Goal: Task Accomplishment & Management: Use online tool/utility

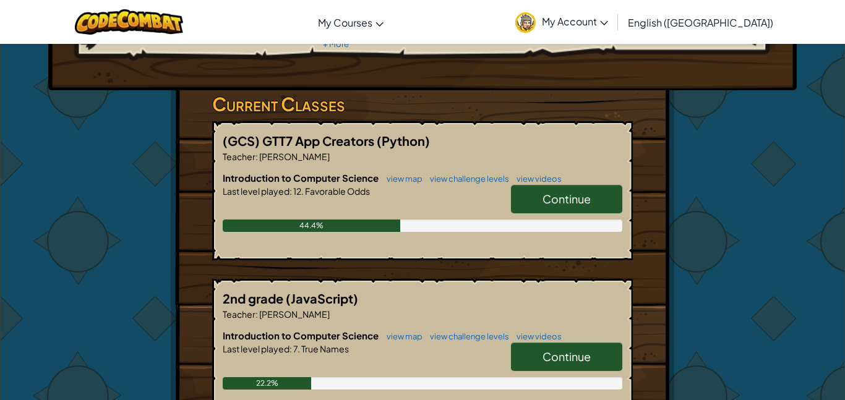
scroll to position [178, 0]
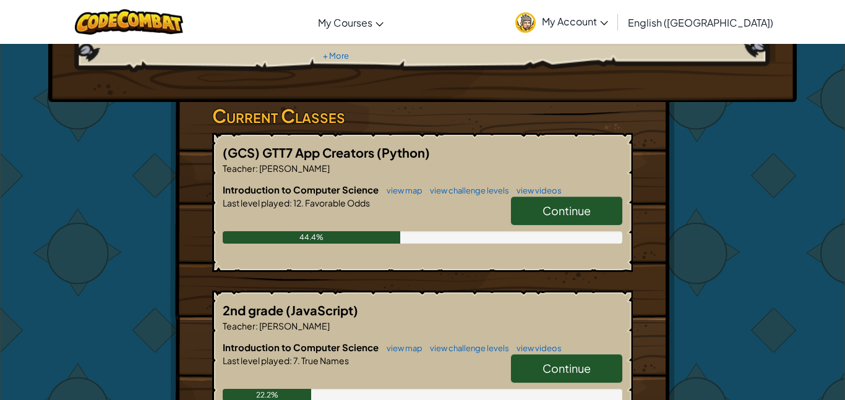
click at [589, 203] on span "Continue" at bounding box center [566, 210] width 48 height 14
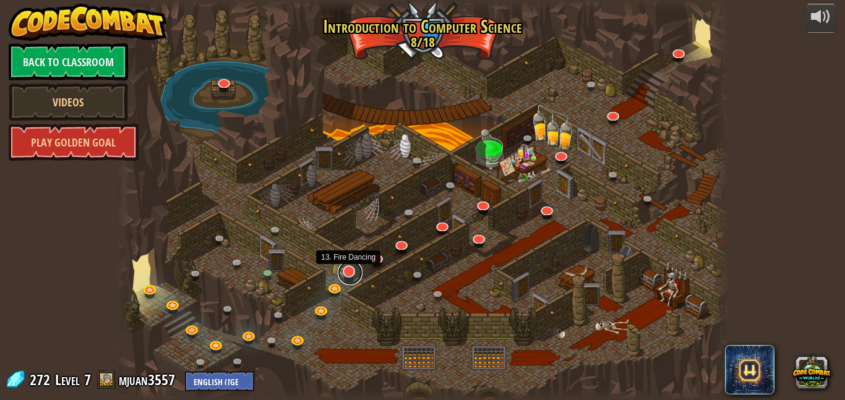
click at [354, 276] on link at bounding box center [350, 272] width 25 height 25
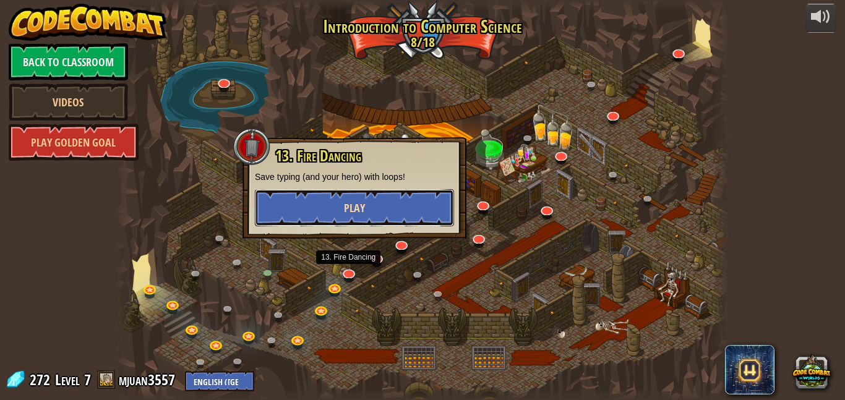
click at [351, 220] on button "Play" at bounding box center [354, 207] width 199 height 37
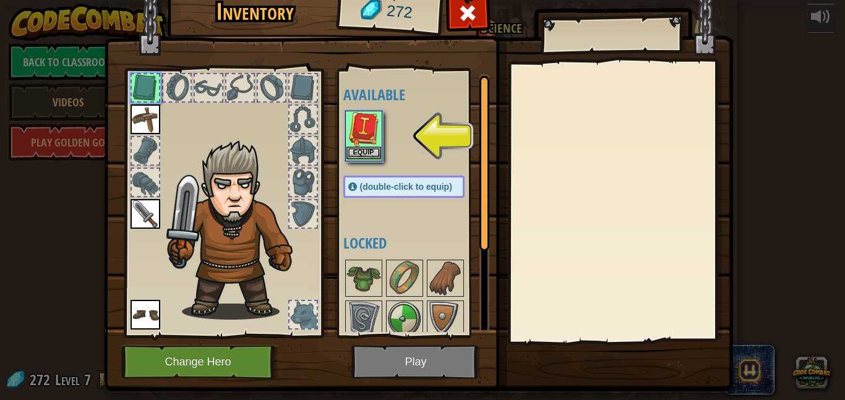
click at [368, 139] on img at bounding box center [363, 129] width 35 height 35
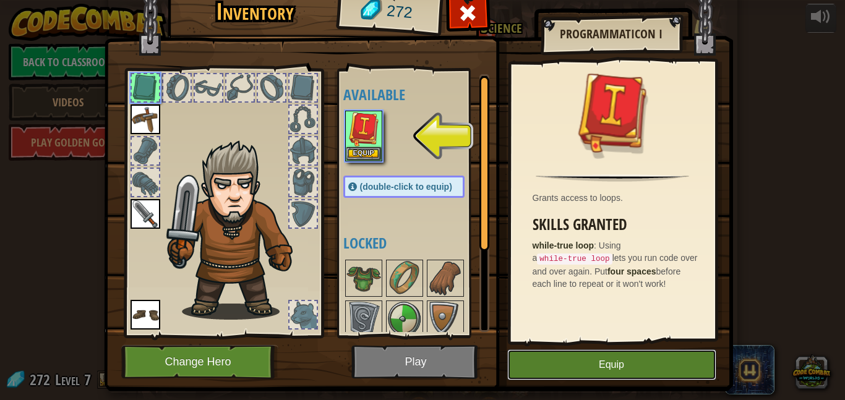
click at [571, 375] on button "Equip" at bounding box center [611, 364] width 209 height 31
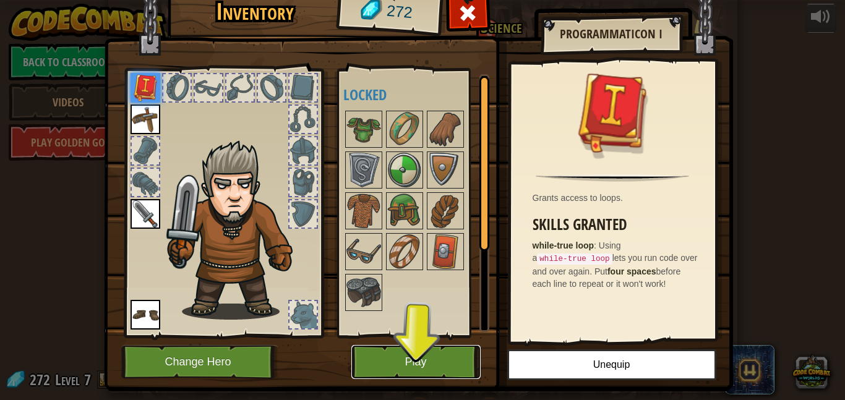
click at [457, 359] on button "Play" at bounding box center [415, 362] width 129 height 34
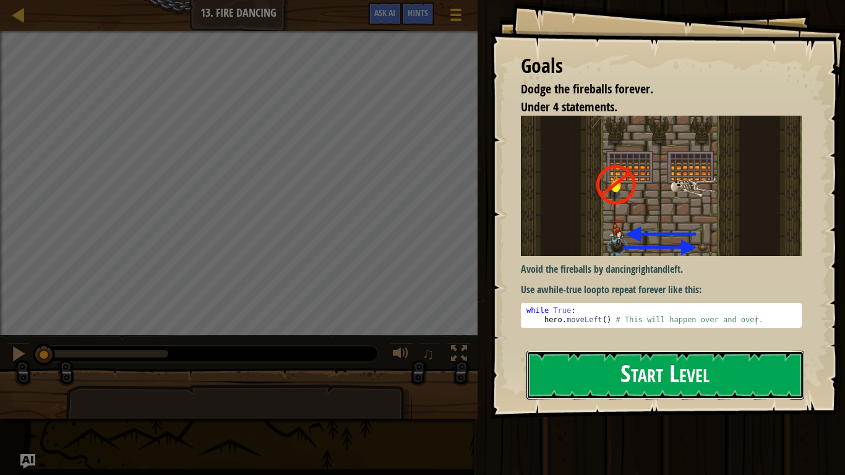
click at [580, 378] on button "Start Level" at bounding box center [665, 375] width 278 height 49
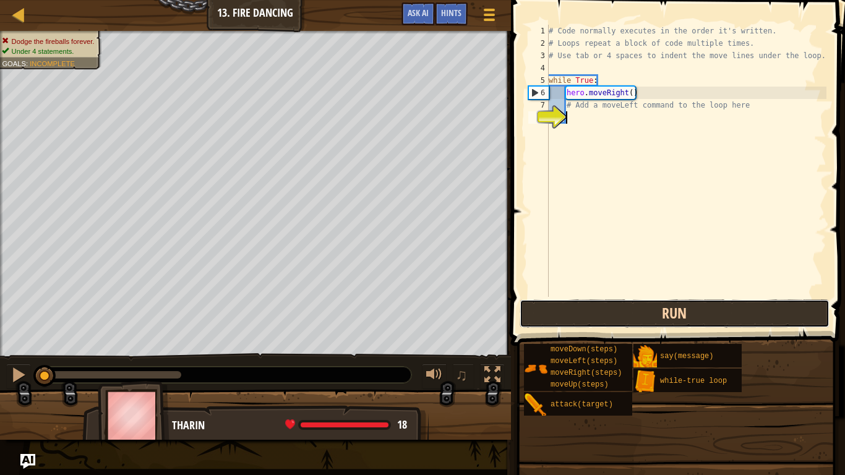
click at [602, 324] on button "Run" at bounding box center [675, 313] width 310 height 28
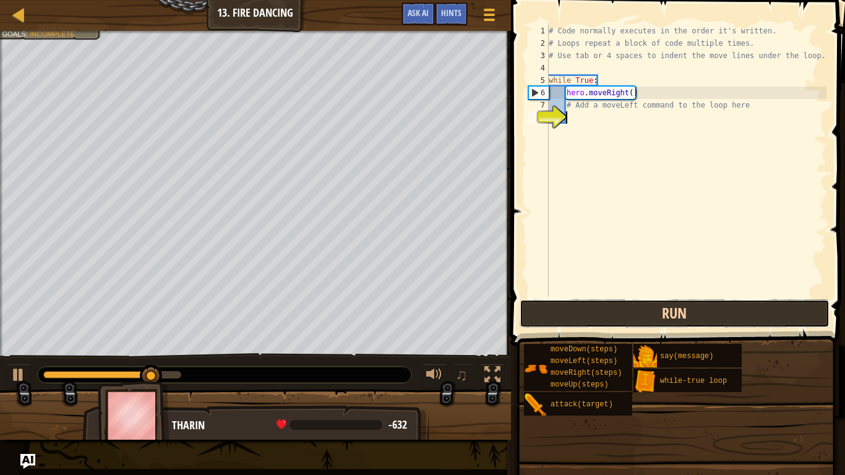
click at [602, 324] on button "Run" at bounding box center [675, 313] width 310 height 28
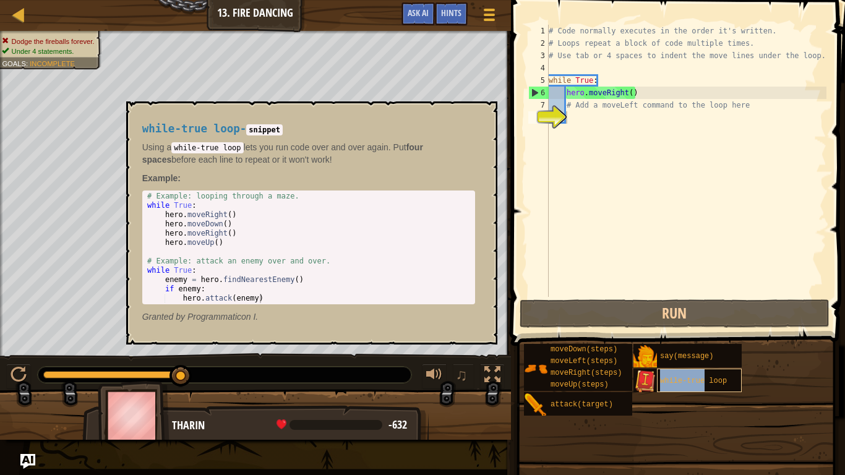
drag, startPoint x: 672, startPoint y: 386, endPoint x: 704, endPoint y: 385, distance: 32.8
click at [704, 385] on div "while-true loop" at bounding box center [699, 381] width 85 height 24
drag, startPoint x: 716, startPoint y: 382, endPoint x: 743, endPoint y: 404, distance: 34.8
click at [743, 400] on div "moveDown(steps) moveLeft(steps) moveRight(steps) moveUp(steps) attack(target) s…" at bounding box center [679, 379] width 313 height 73
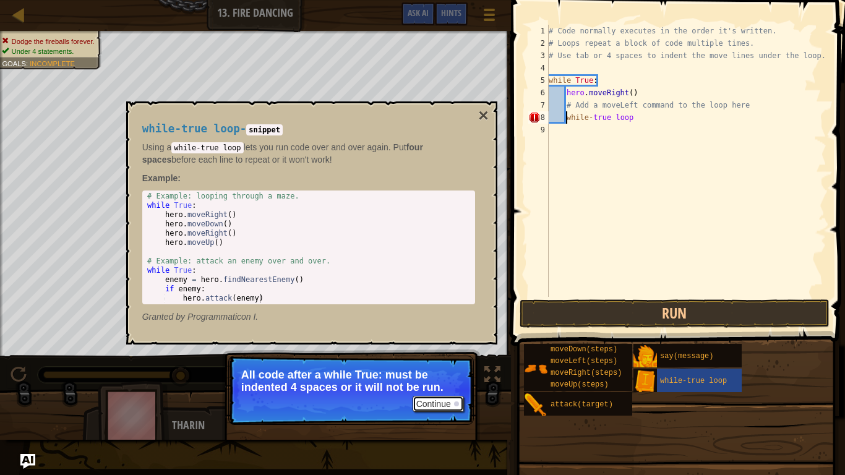
click at [434, 400] on button "Continue" at bounding box center [438, 404] width 51 height 16
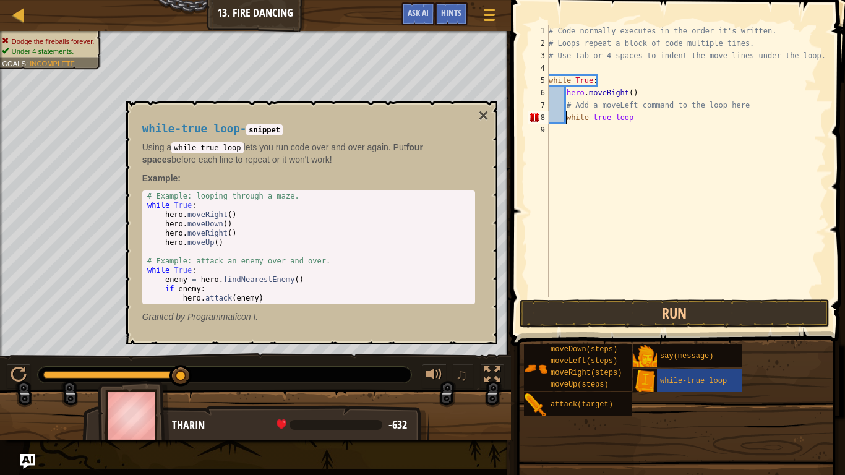
scroll to position [6, 2]
click at [568, 101] on div "# Code normally executes in the order it's written. # Loops repeat a block of c…" at bounding box center [686, 173] width 280 height 297
click at [647, 99] on div "# Code normally executes in the order it's written. # Loops repeat a block of c…" at bounding box center [686, 173] width 280 height 297
click at [644, 92] on div "# Code normally executes in the order it's written. # Loops repeat a block of c…" at bounding box center [686, 173] width 280 height 297
type textarea "hero.moveRight()"
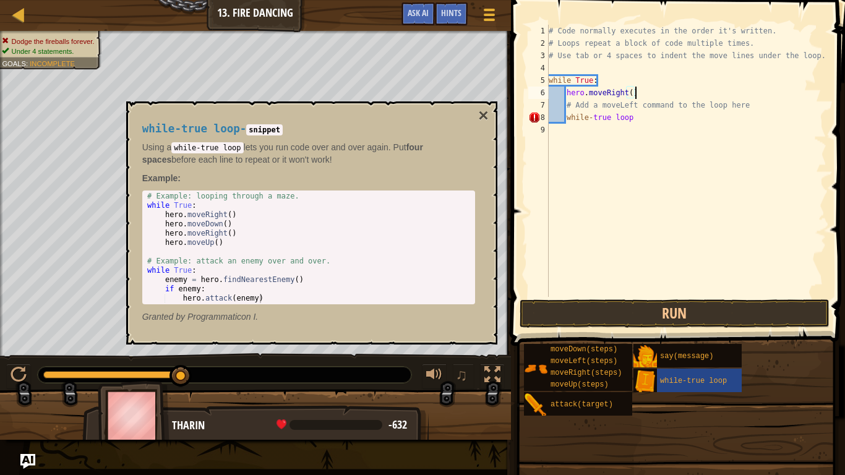
scroll to position [6, 2]
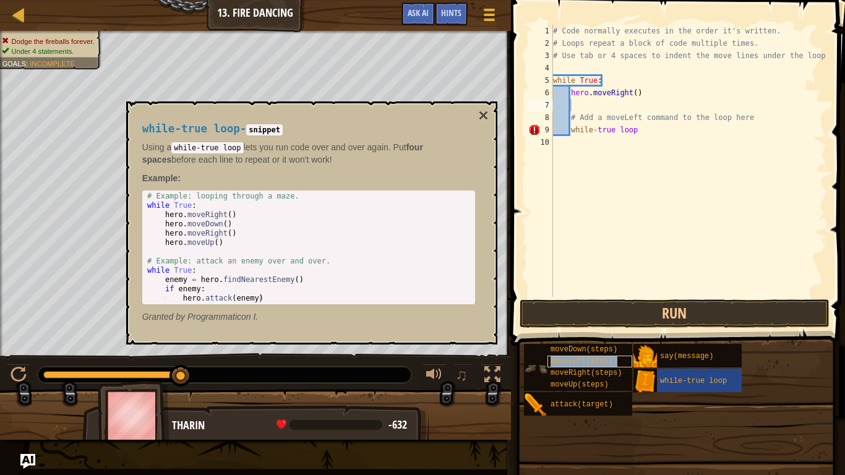
type textarea "moveLeft(steps)"
type textarea "\"
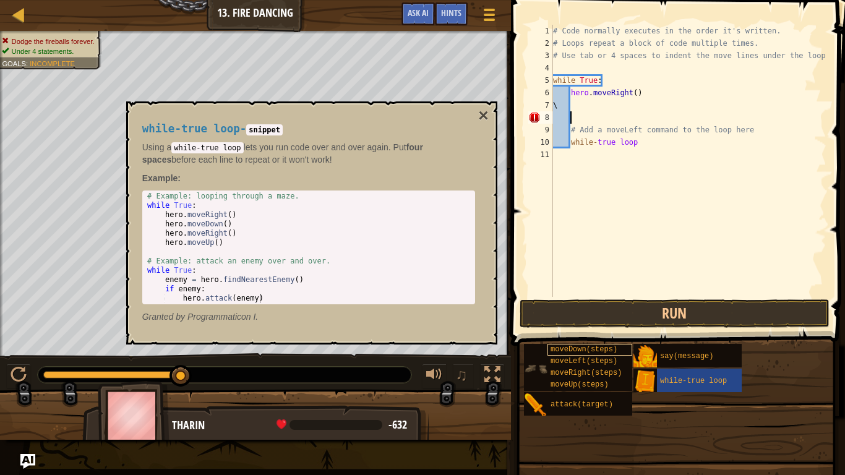
scroll to position [6, 0]
type textarea "\"
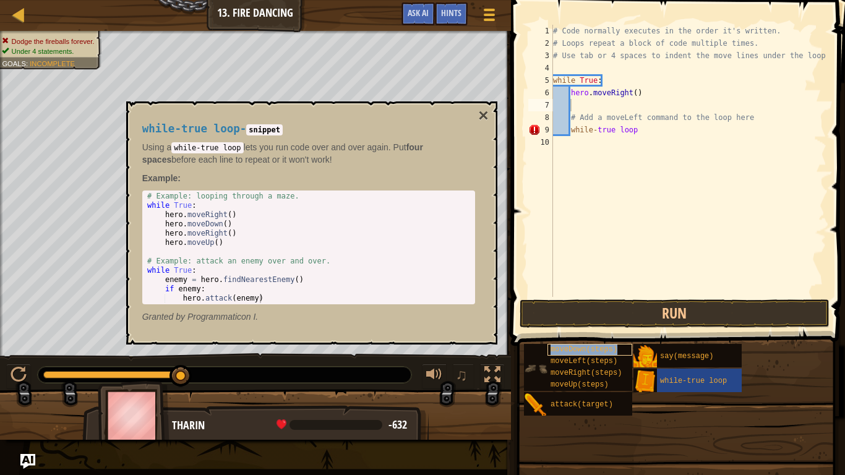
type textarea "moveDown(steps)"
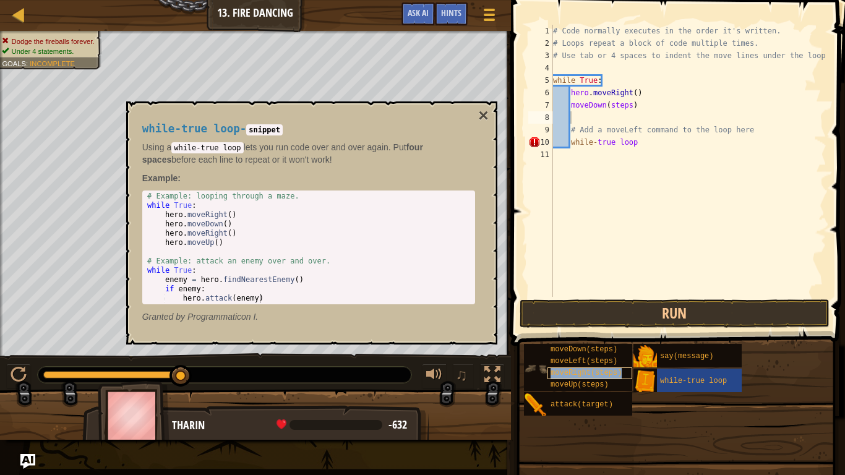
type textarea "moveRight(steps)"
click at [651, 116] on div "# Code normally executes in the order it's written. # Loops repeat a block of c…" at bounding box center [688, 161] width 276 height 272
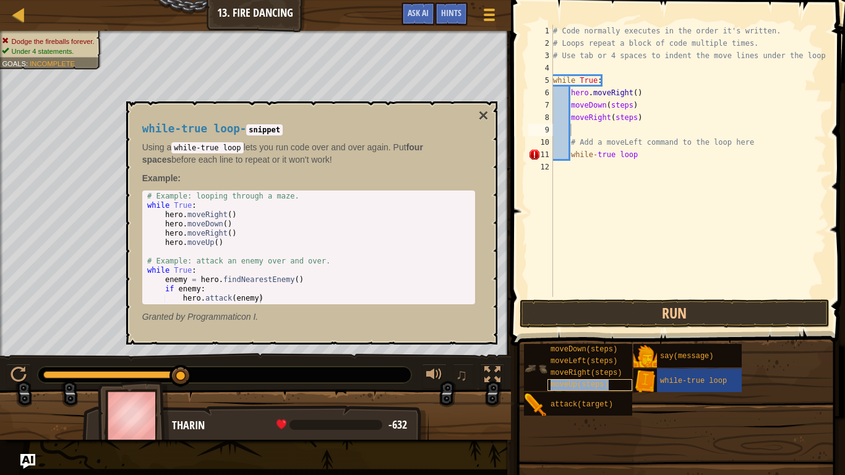
type textarea "moveUp(steps)"
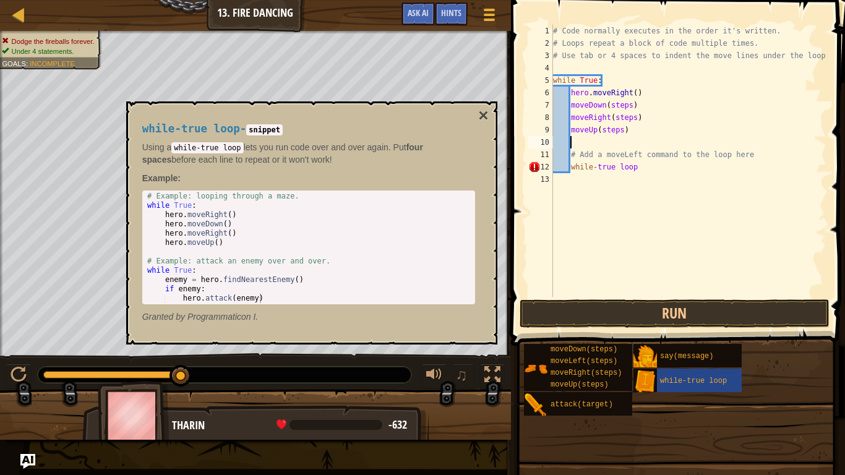
click at [622, 104] on div "# Code normally executes in the order it's written. # Loops repeat a block of c…" at bounding box center [688, 173] width 276 height 297
click at [621, 113] on div "# Code normally executes in the order it's written. # Loops repeat a block of c…" at bounding box center [688, 173] width 276 height 297
click at [610, 126] on div "# Code normally executes in the order it's written. # Loops repeat a block of c…" at bounding box center [688, 173] width 276 height 297
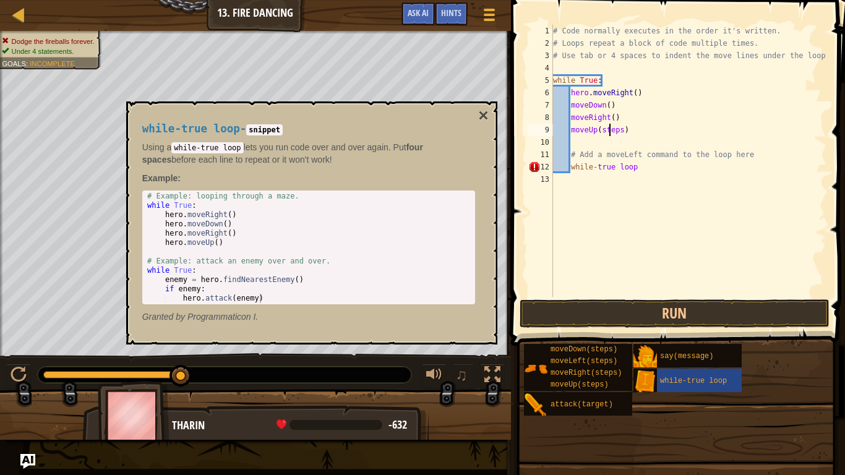
click at [610, 126] on div "# Code normally executes in the order it's written. # Loops repeat a block of c…" at bounding box center [688, 173] width 276 height 297
type textarea "moveUp()"
click at [661, 194] on div "# Code normally executes in the order it's written. # Loops repeat a block of c…" at bounding box center [688, 173] width 276 height 297
click at [613, 171] on div "# Code normally executes in the order it's written. # Loops repeat a block of c…" at bounding box center [688, 173] width 276 height 297
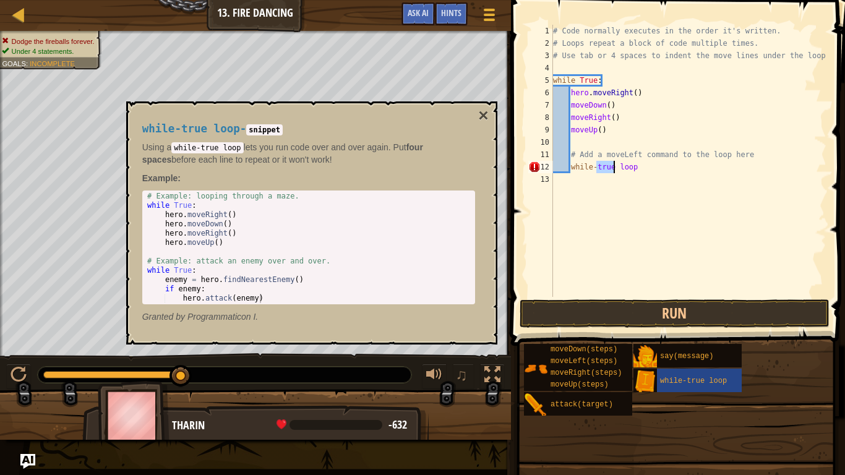
click at [613, 171] on div "# Code normally executes in the order it's written. # Loops repeat a block of c…" at bounding box center [688, 173] width 276 height 297
type textarea "while-true loop"
click at [587, 400] on div "attack(target)" at bounding box center [589, 404] width 85 height 24
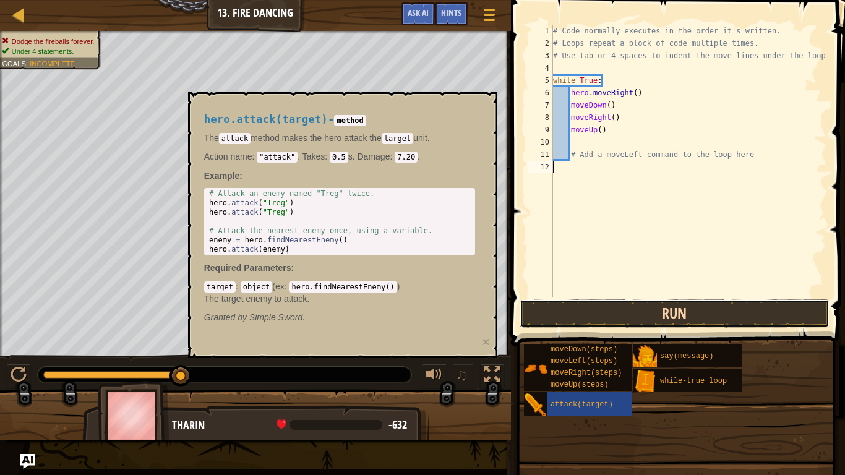
click at [593, 310] on button "Run" at bounding box center [675, 313] width 310 height 28
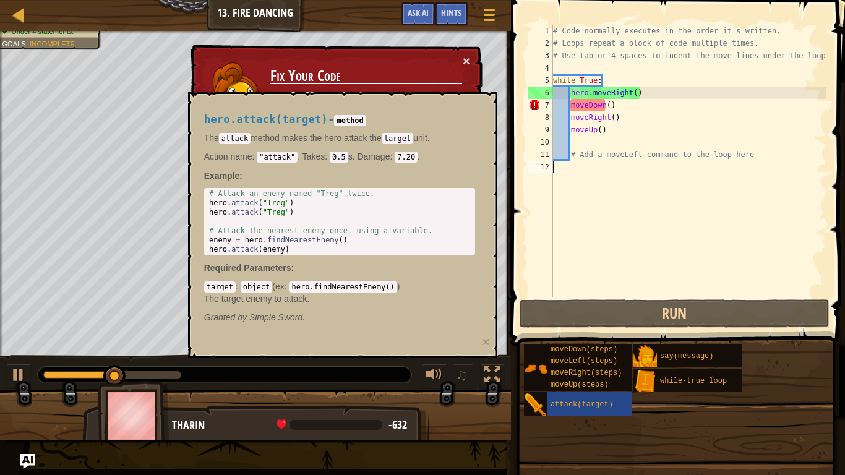
click at [593, 109] on div "# Code normally executes in the order it's written. # Loops repeat a block of c…" at bounding box center [688, 173] width 276 height 297
click at [608, 103] on div "# Code normally executes in the order it's written. # Loops repeat a block of c…" at bounding box center [688, 173] width 276 height 297
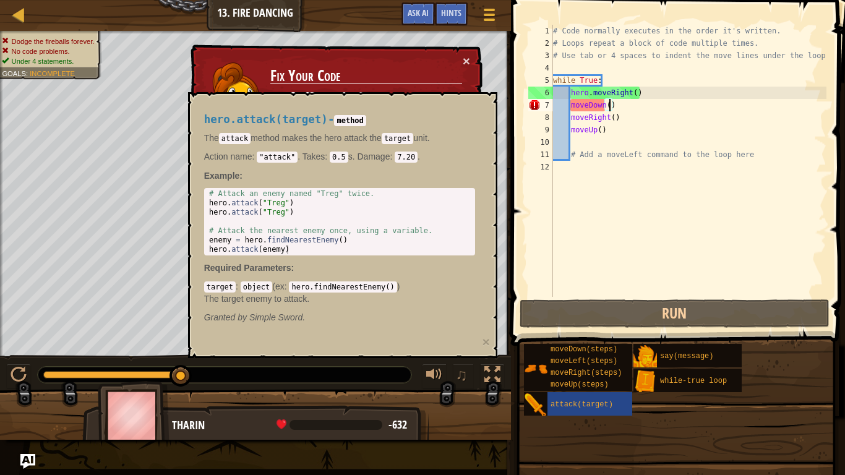
click at [589, 101] on div "# Code normally executes in the order it's written. # Loops repeat a block of c…" at bounding box center [688, 173] width 276 height 297
click at [634, 98] on div "# Code normally executes in the order it's written. # Loops repeat a block of c…" at bounding box center [688, 173] width 276 height 297
click at [561, 101] on div "# Code normally executes in the order it's written. # Loops repeat a block of c…" at bounding box center [688, 173] width 276 height 297
click at [635, 94] on div "# Code normally executes in the order it's written. # Loops repeat a block of c…" at bounding box center [688, 173] width 276 height 297
click at [634, 98] on div "# Code normally executes in the order it's written. # Loops repeat a block of c…" at bounding box center [688, 173] width 276 height 297
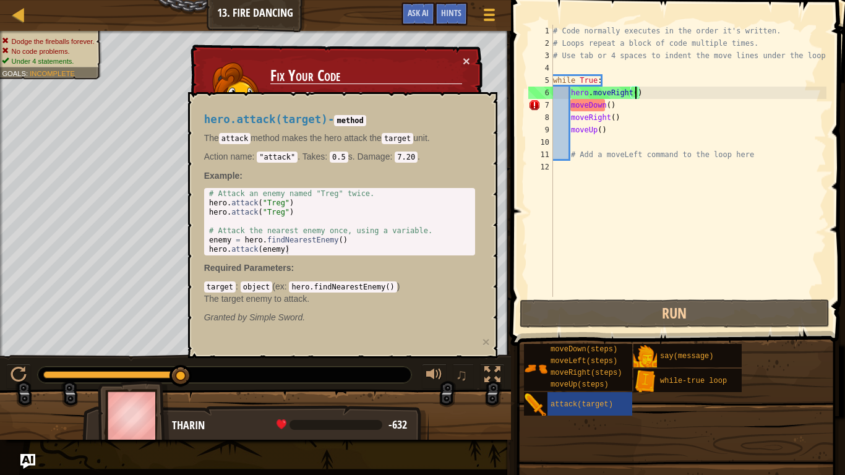
click at [634, 98] on div "# Code normally executes in the order it's written. # Loops repeat a block of c…" at bounding box center [688, 173] width 276 height 297
click at [638, 107] on div "# Code normally executes in the order it's written. # Loops repeat a block of c…" at bounding box center [688, 173] width 276 height 297
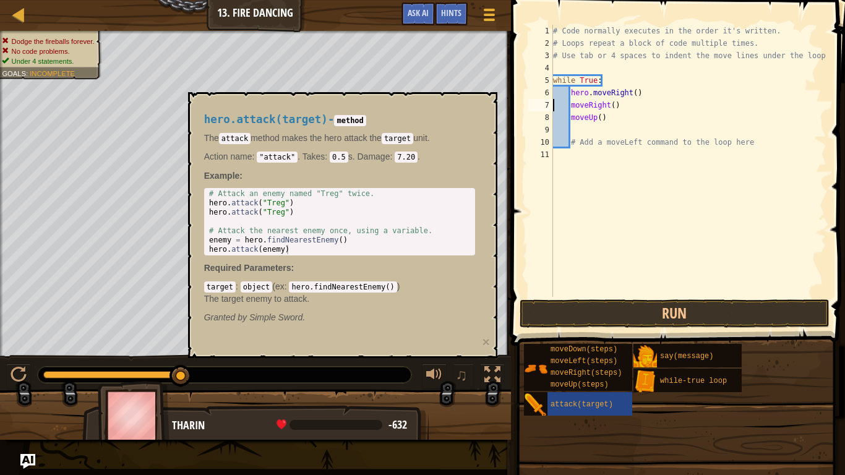
click at [628, 105] on div "# Code normally executes in the order it's written. # Loops repeat a block of c…" at bounding box center [688, 173] width 276 height 297
click at [638, 106] on div "# Code normally executes in the order it's written. # Loops repeat a block of c…" at bounding box center [688, 173] width 276 height 297
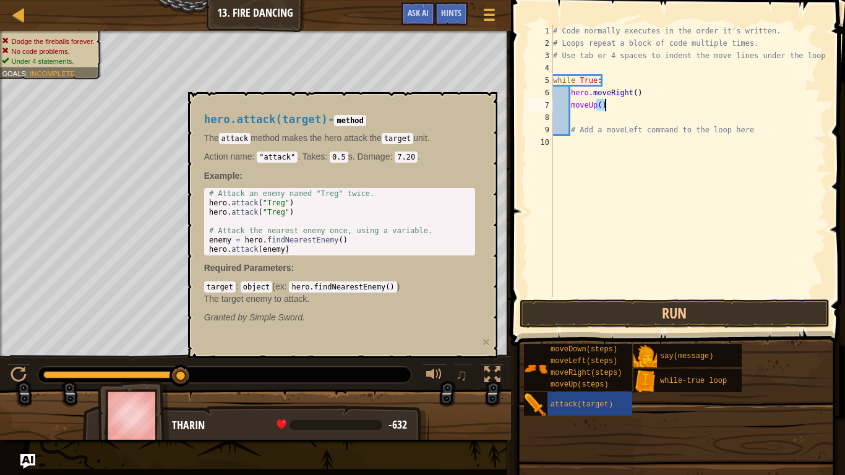
click at [638, 106] on div "# Code normally executes in the order it's written. # Loops repeat a block of c…" at bounding box center [688, 173] width 276 height 297
type textarea "moveUp()"
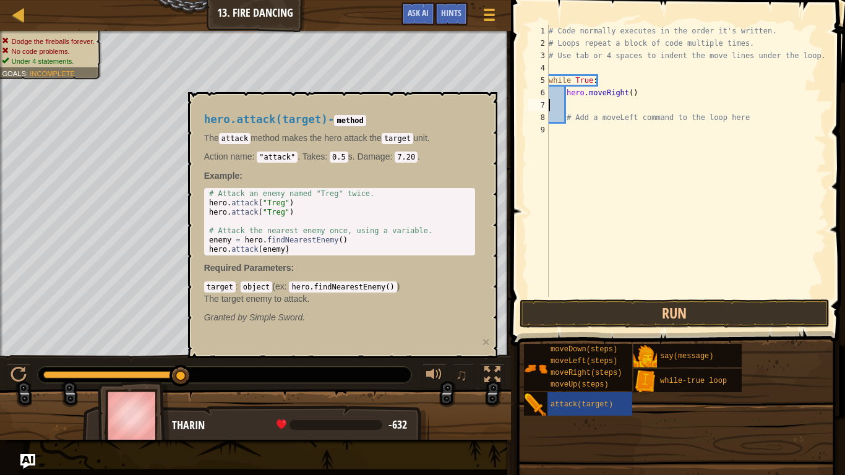
click at [565, 153] on div "# Code normally executes in the order it's written. # Loops repeat a block of c…" at bounding box center [686, 173] width 280 height 297
click at [582, 92] on div "# Code normally executes in the order it's written. # Loops repeat a block of c…" at bounding box center [686, 173] width 280 height 297
type textarea "hero.moveRight()"
click at [583, 100] on div "# Code normally executes in the order it's written. # Loops repeat a block of c…" at bounding box center [686, 173] width 280 height 297
drag, startPoint x: 351, startPoint y: 285, endPoint x: 376, endPoint y: 290, distance: 25.4
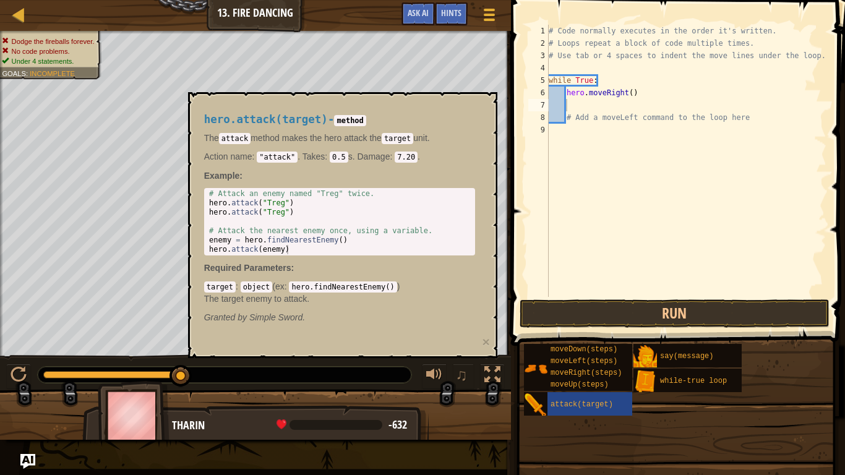
click at [376, 290] on code "hero.findNearestEnemy()" at bounding box center [343, 286] width 108 height 11
drag, startPoint x: 399, startPoint y: 284, endPoint x: 296, endPoint y: 286, distance: 103.3
click at [296, 286] on div "target : object ( ex : hero.findNearestEnemy() ) The target enemy to attack." at bounding box center [339, 292] width 271 height 25
drag, startPoint x: 320, startPoint y: 289, endPoint x: 593, endPoint y: 107, distance: 327.6
click at [593, 0] on body "Map Introduction to Computer Science 13. Fire Dancing Game Menu Done Hints Ask …" at bounding box center [422, 0] width 845 height 0
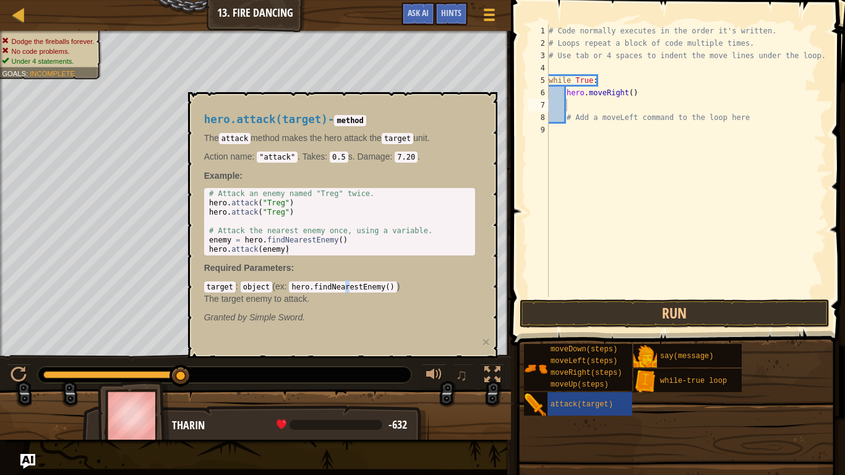
drag, startPoint x: 344, startPoint y: 275, endPoint x: 346, endPoint y: 281, distance: 6.7
click at [346, 281] on div "hero.attack(target) - method The attack method makes the hero attack the target…" at bounding box center [339, 218] width 288 height 233
drag, startPoint x: 294, startPoint y: 283, endPoint x: 392, endPoint y: 286, distance: 97.2
click at [392, 286] on code "hero.findNearestEnemy()" at bounding box center [343, 286] width 108 height 11
drag, startPoint x: 357, startPoint y: 286, endPoint x: 587, endPoint y: 108, distance: 290.5
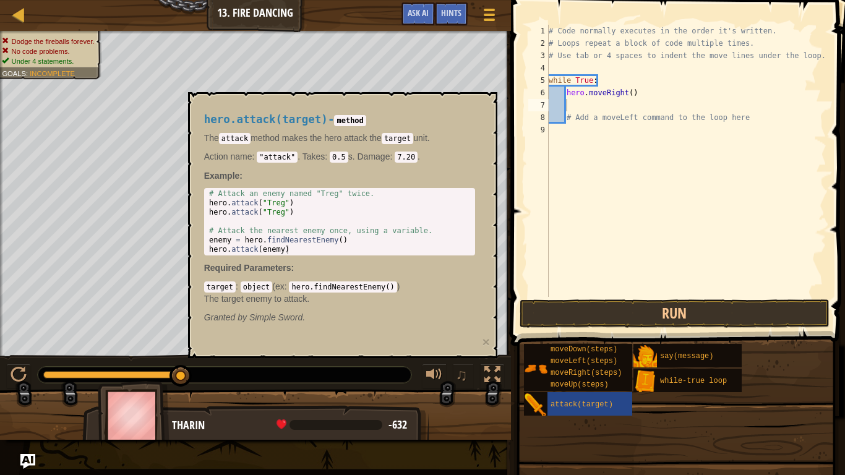
click at [587, 0] on body "Map Introduction to Computer Science 13. Fire Dancing Game Menu Done Hints Ask …" at bounding box center [422, 0] width 845 height 0
click at [406, 364] on div "♫" at bounding box center [255, 371] width 511 height 37
click at [484, 336] on button "×" at bounding box center [485, 341] width 7 height 13
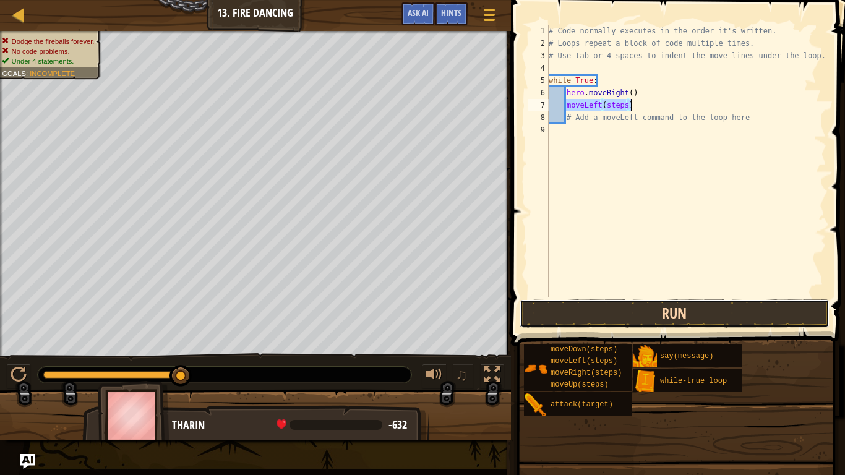
click at [524, 305] on button "Run" at bounding box center [675, 313] width 310 height 28
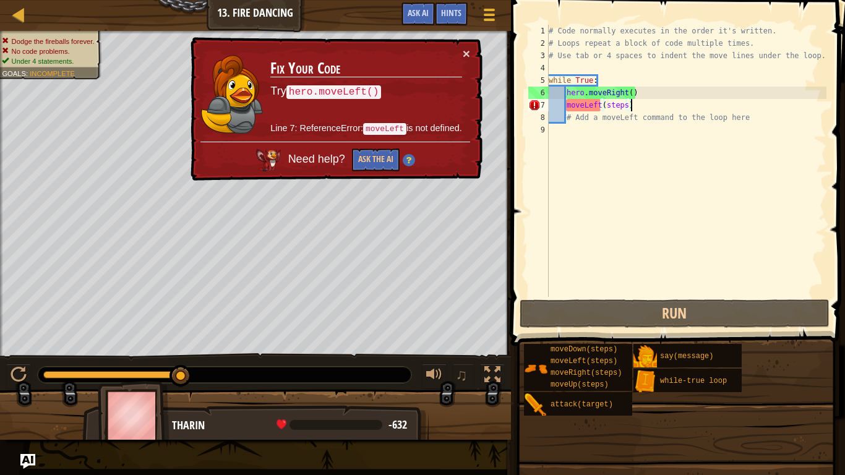
click at [578, 108] on div "# Code normally executes in the order it's written. # Loops repeat a block of c…" at bounding box center [686, 173] width 280 height 297
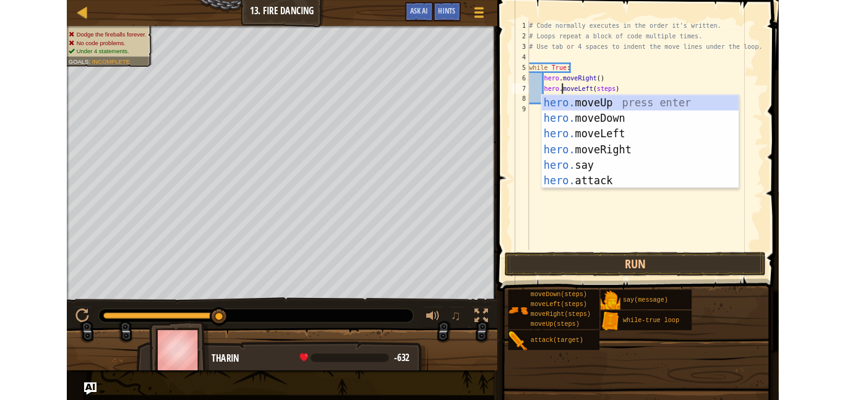
scroll to position [6, 6]
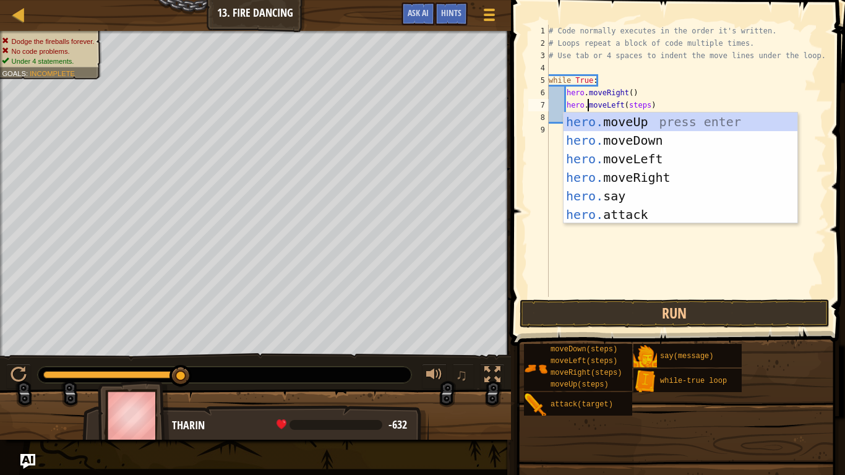
click at [633, 103] on div "# Code normally executes in the order it's written. # Loops repeat a block of c…" at bounding box center [686, 173] width 280 height 297
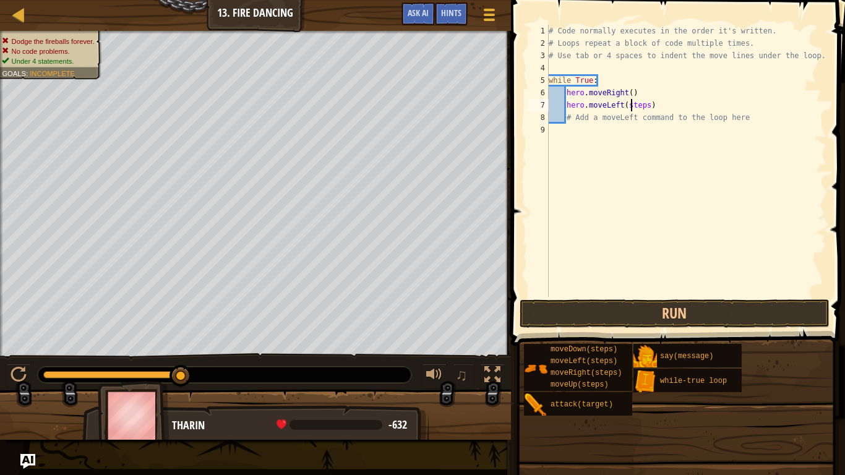
click at [633, 103] on div "# Code normally executes in the order it's written. # Loops repeat a block of c…" at bounding box center [686, 173] width 280 height 297
type textarea "hero.moveLeft()"
click at [603, 310] on button "Run" at bounding box center [675, 313] width 310 height 28
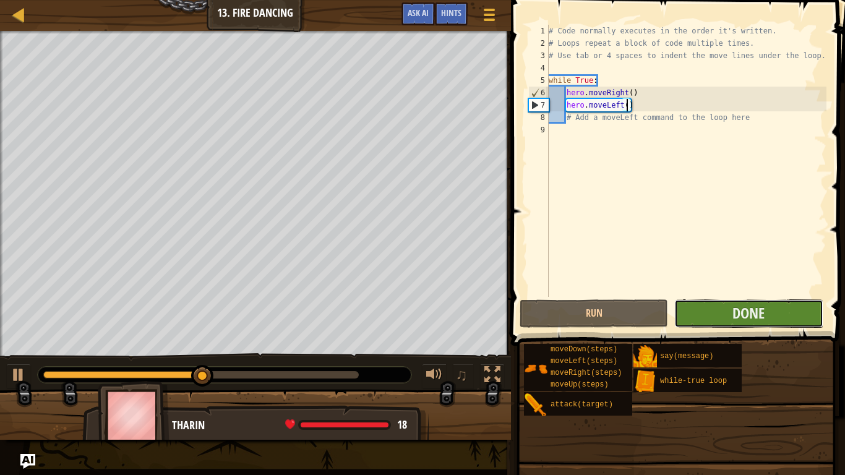
click at [719, 312] on button "Done" at bounding box center [748, 313] width 148 height 28
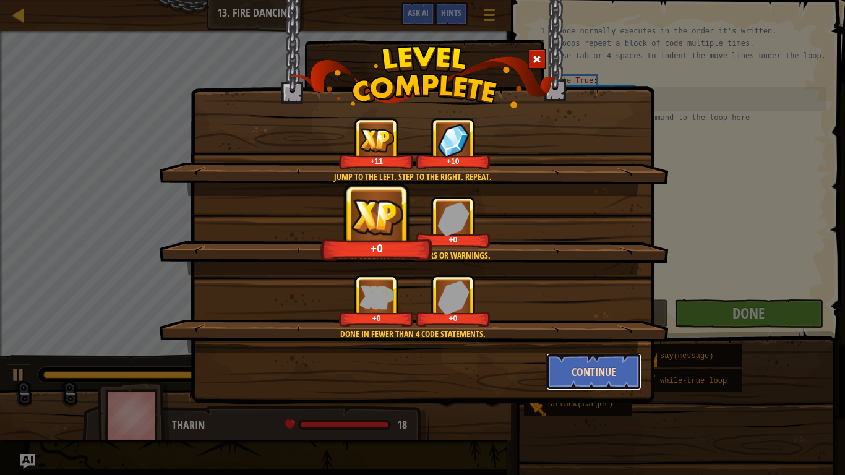
click at [562, 368] on button "Continue" at bounding box center [594, 371] width 96 height 37
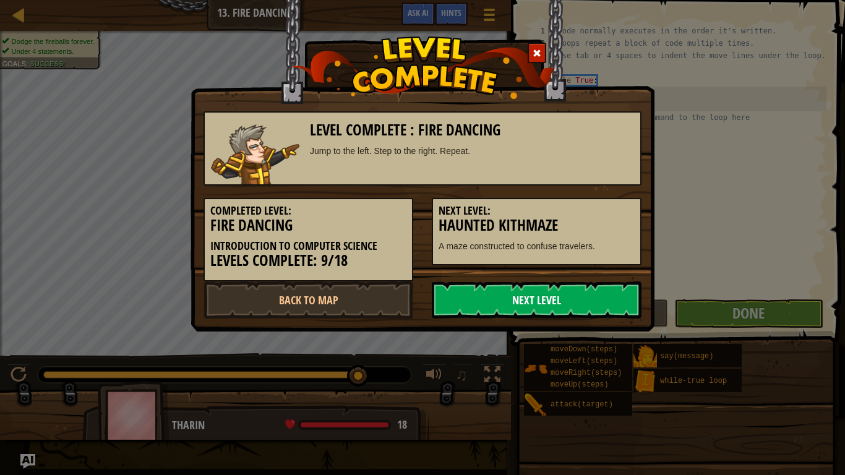
click at [545, 306] on link "Next Level" at bounding box center [537, 299] width 210 height 37
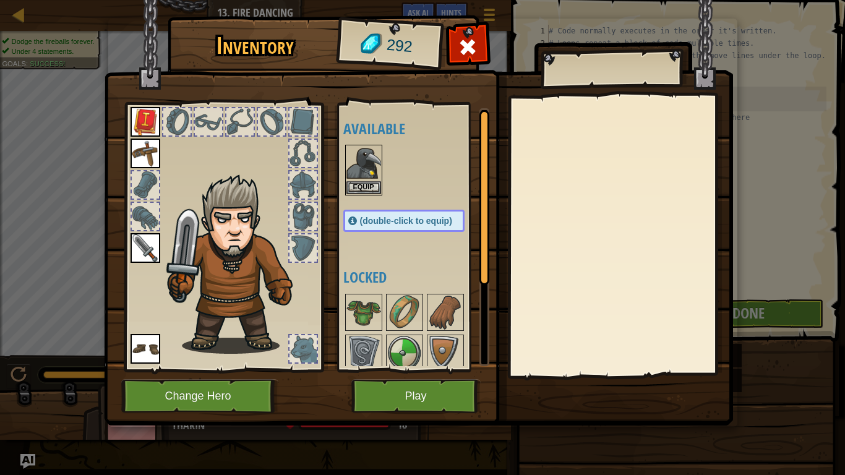
click at [389, 187] on div at bounding box center [416, 170] width 146 height 54
click at [367, 187] on button "Equip" at bounding box center [363, 187] width 35 height 13
